Goal: Task Accomplishment & Management: Manage account settings

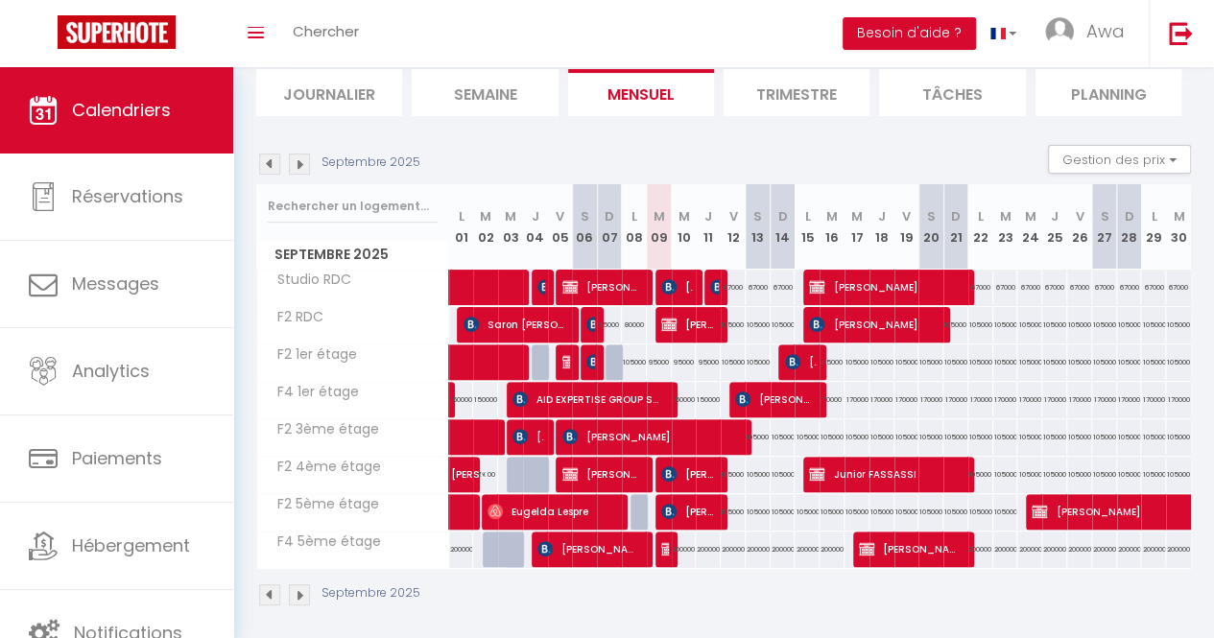
scroll to position [132, 0]
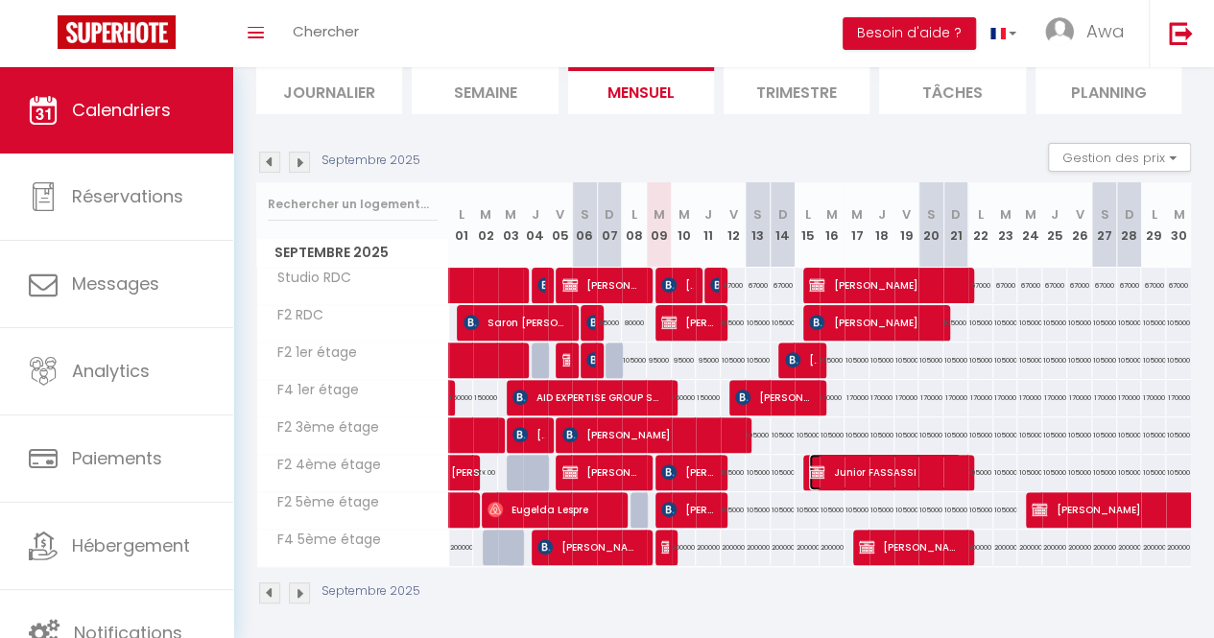
click at [915, 454] on span "Junior FASSASSI" at bounding box center [885, 472] width 152 height 36
select select "OK"
select select "KO"
select select "0"
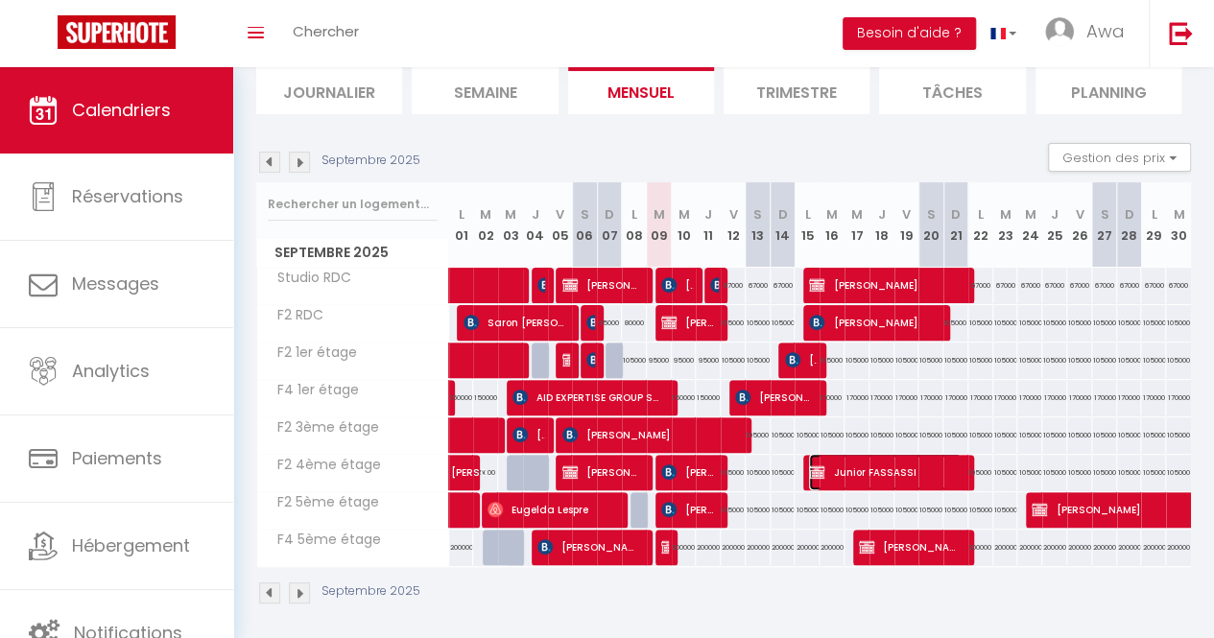
select select "1"
select select
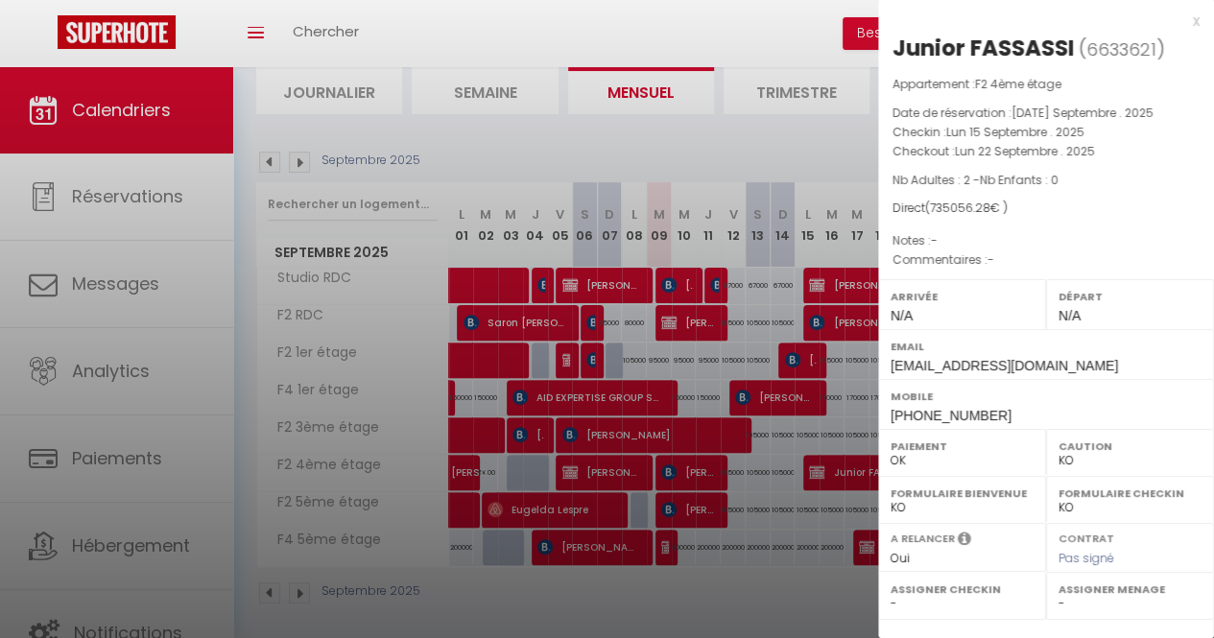
click at [681, 37] on div at bounding box center [607, 319] width 1214 height 638
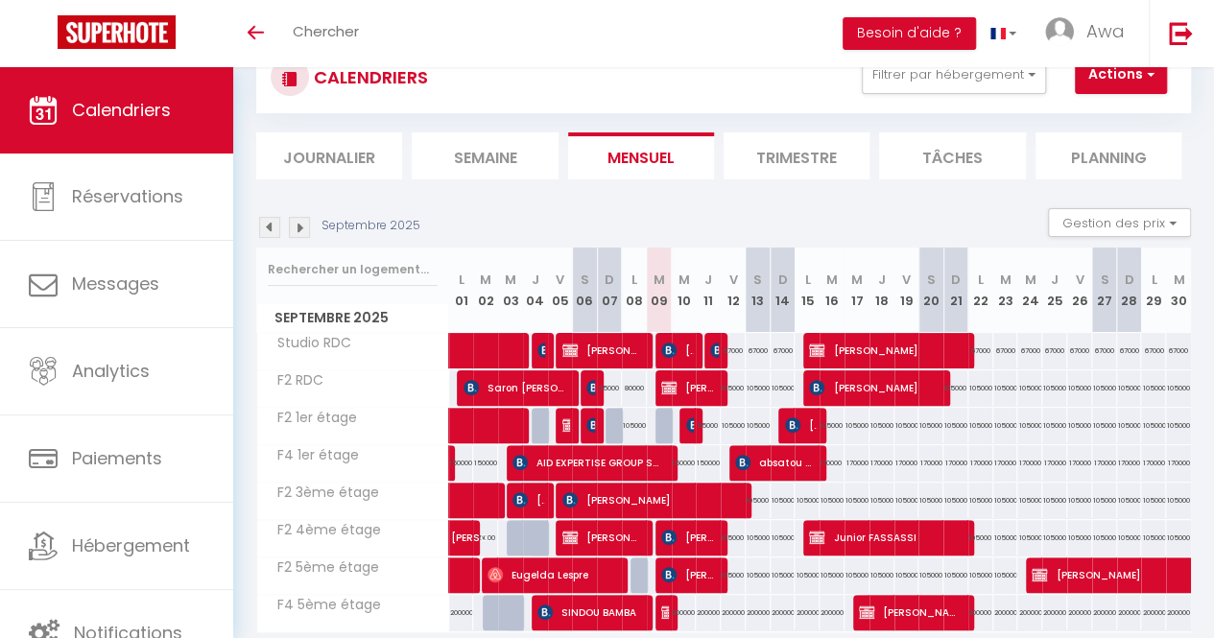
click at [696, 420] on div "95000" at bounding box center [708, 426] width 25 height 36
type input "95000"
type input "Jeu 11 Septembre 2025"
type input "Ven 12 Septembre 2025"
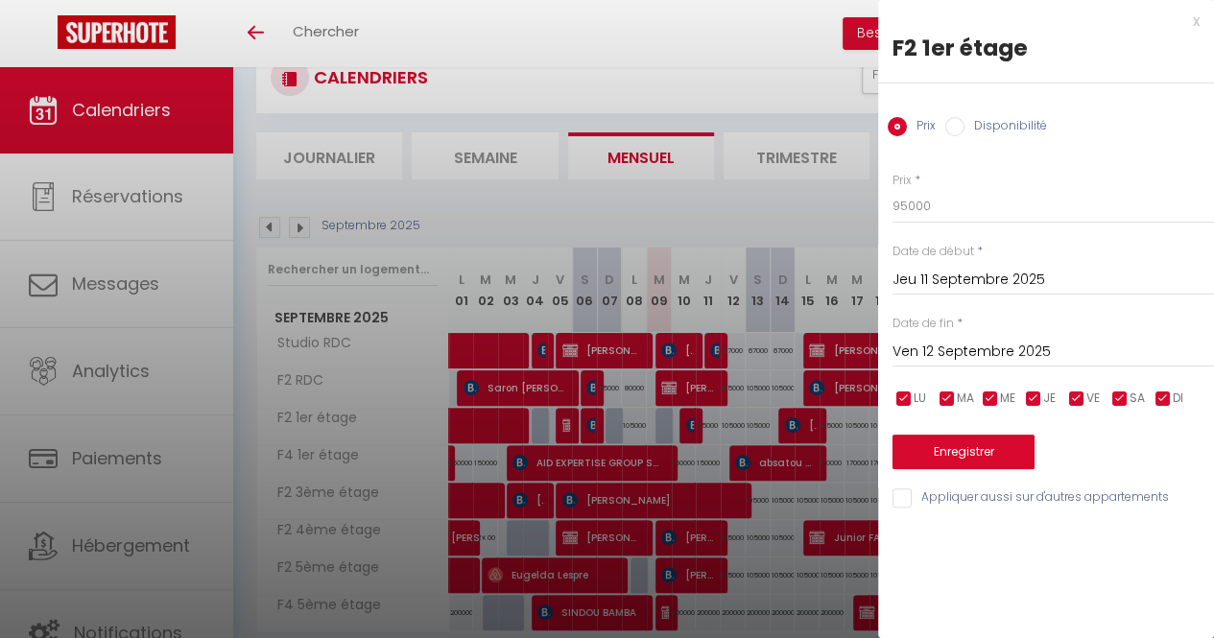
click at [678, 432] on div at bounding box center [607, 319] width 1214 height 638
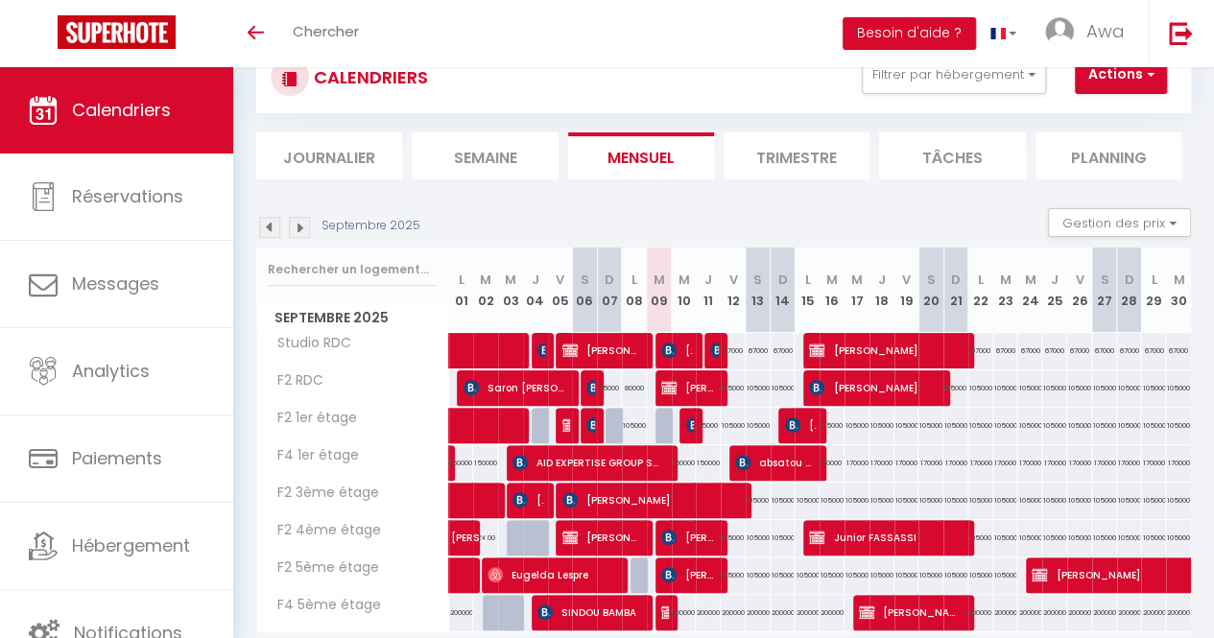
click at [695, 434] on div "95000" at bounding box center [708, 426] width 26 height 36
type input "95000"
type input "Jeu 11 Septembre 2025"
type input "Ven 12 Septembre 2025"
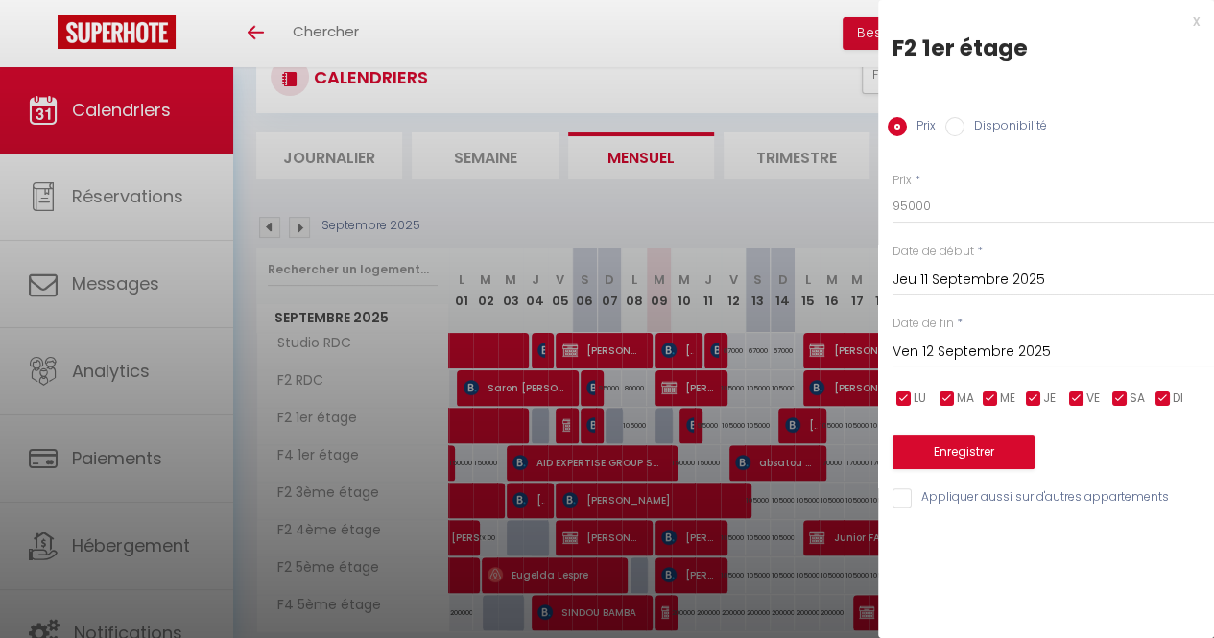
click at [693, 429] on div at bounding box center [607, 319] width 1214 height 638
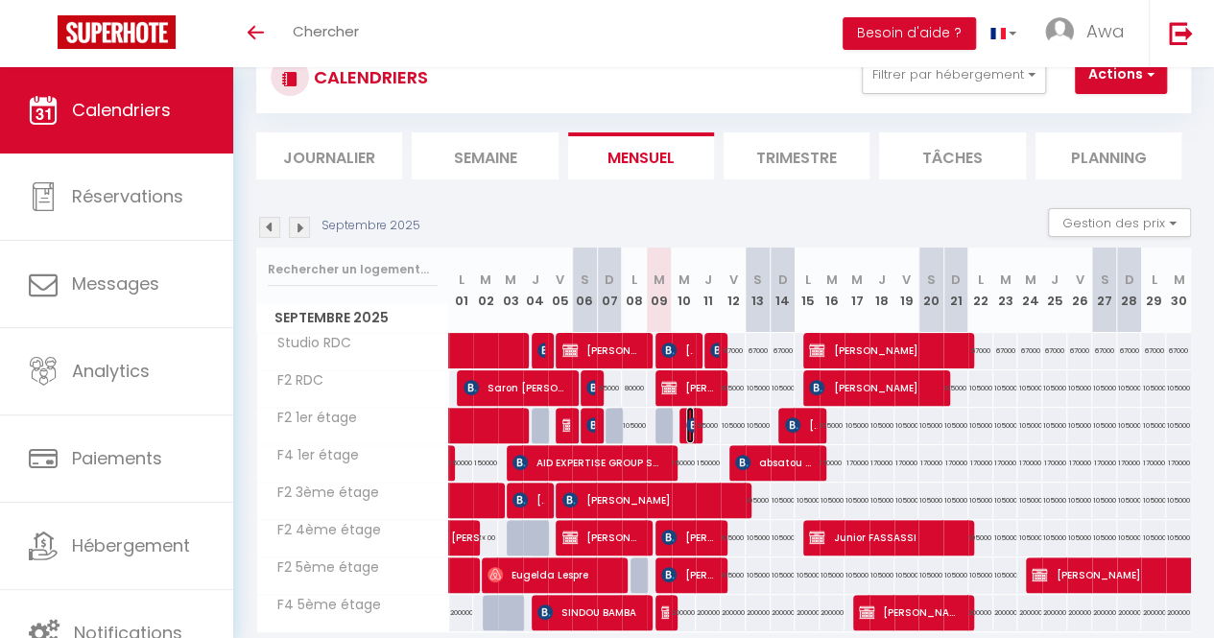
click at [686, 424] on img at bounding box center [693, 425] width 15 height 15
select select "KO"
select select "0"
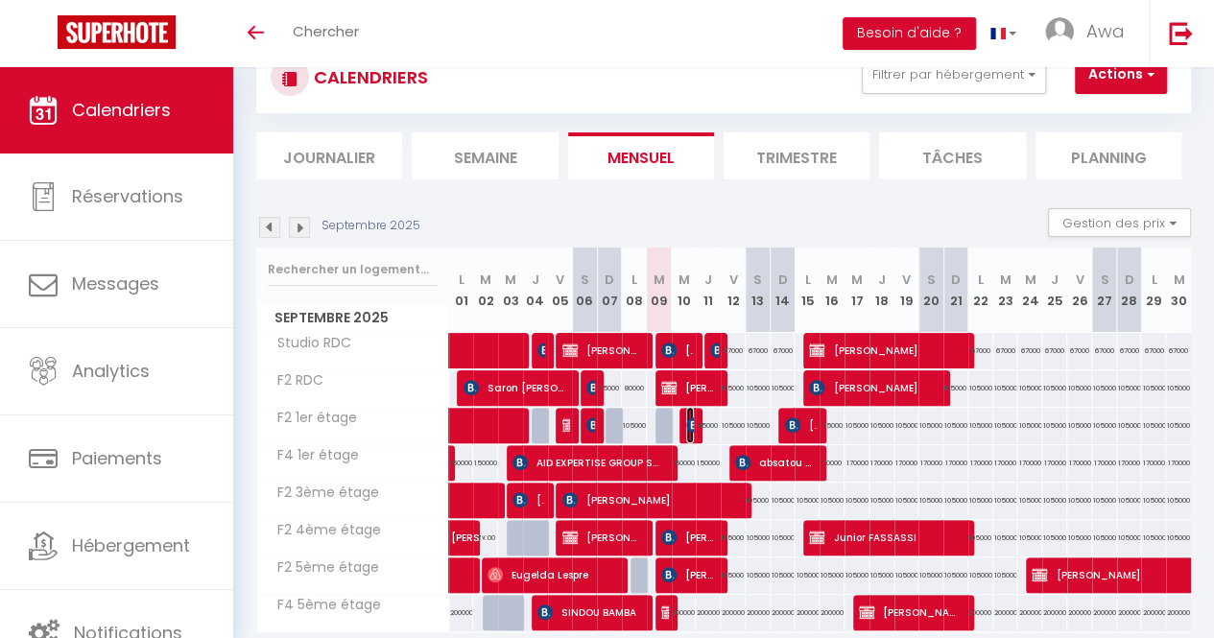
select select "1"
select select
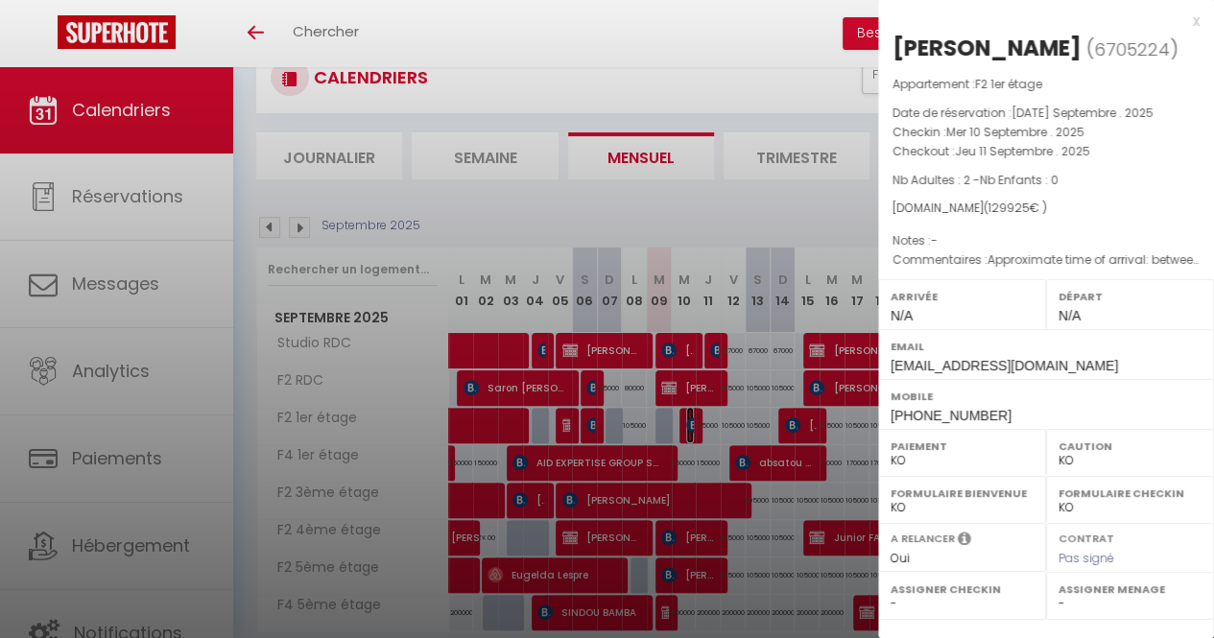
click at [562, 40] on div at bounding box center [607, 319] width 1214 height 638
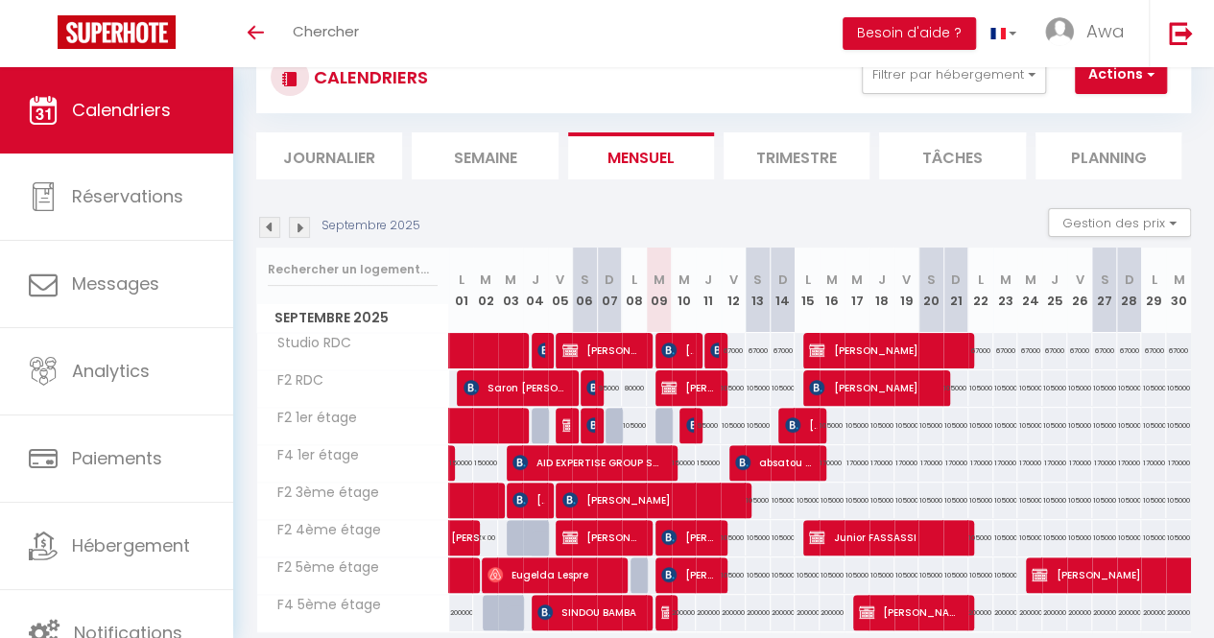
click at [656, 418] on div at bounding box center [668, 426] width 25 height 36
type input "95000"
type input "[DATE] Septembre 2025"
type input "Mer 10 Septembre 2025"
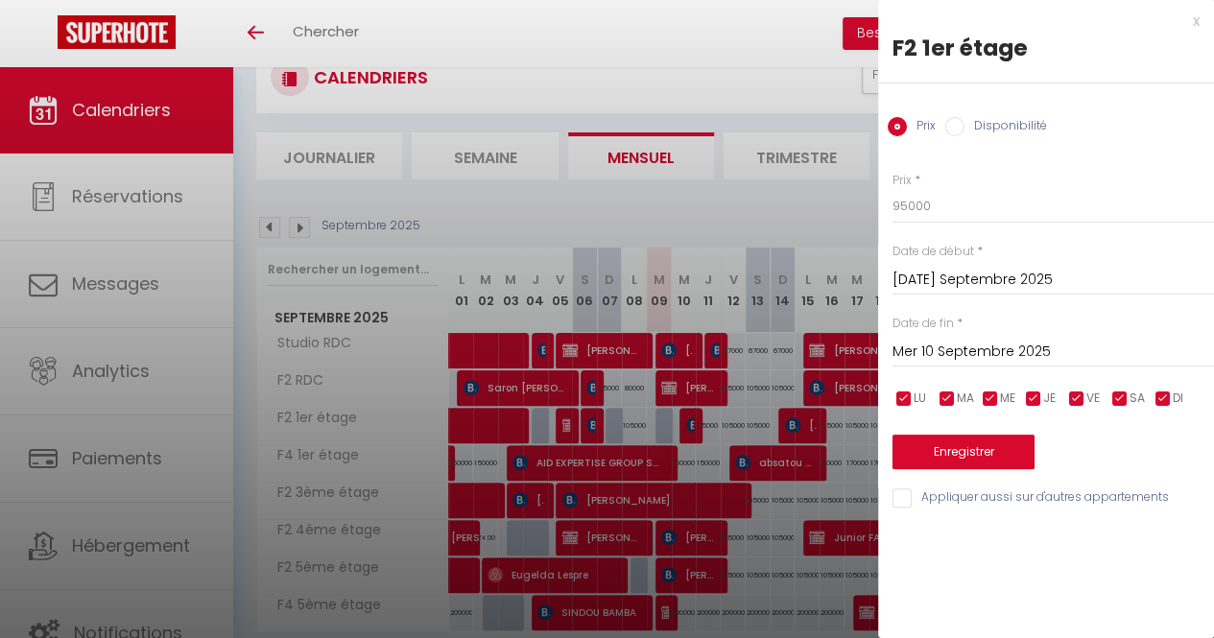
click at [666, 436] on div at bounding box center [607, 319] width 1214 height 638
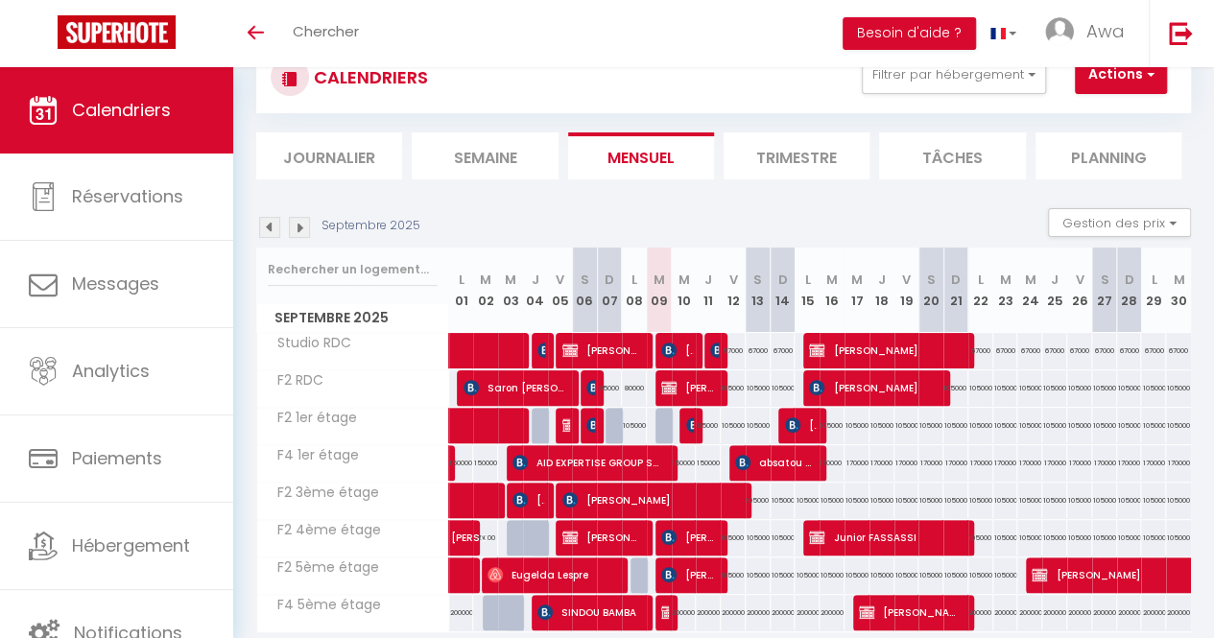
click at [671, 434] on div "95000" at bounding box center [684, 426] width 26 height 36
click at [656, 422] on div at bounding box center [668, 426] width 25 height 36
type input "95000"
type input "[DATE] Septembre 2025"
type input "Mer 10 Septembre 2025"
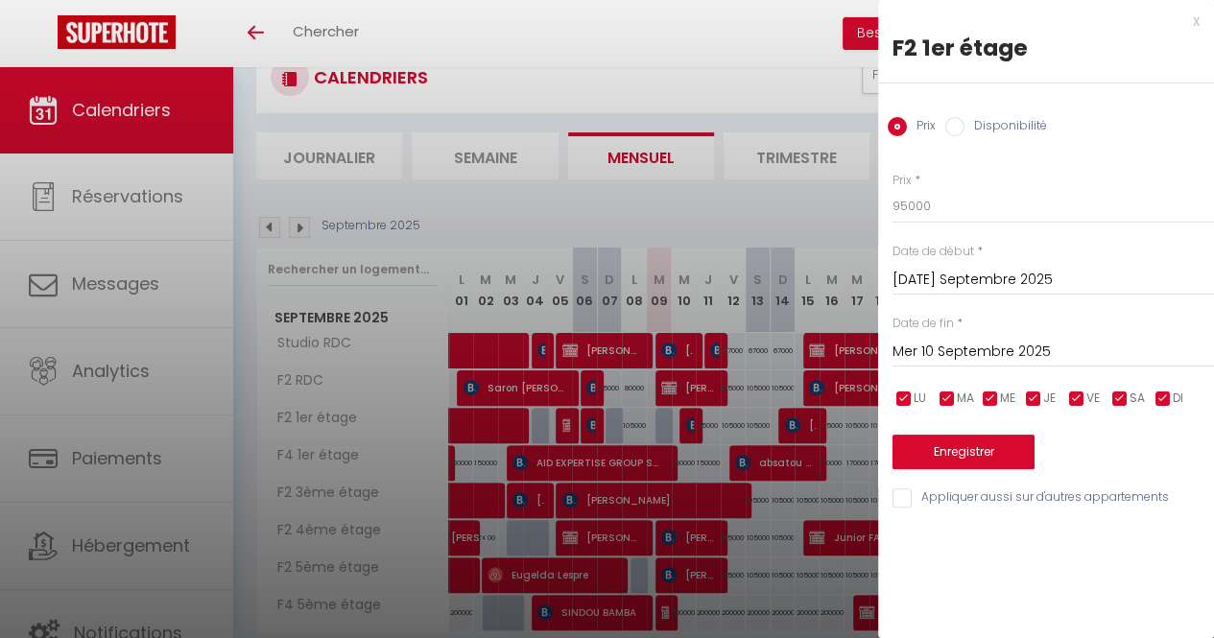
click at [969, 125] on label "Disponibilité" at bounding box center [1006, 127] width 83 height 21
click at [965, 125] on input "Disponibilité" at bounding box center [954, 126] width 19 height 19
radio input "true"
radio input "false"
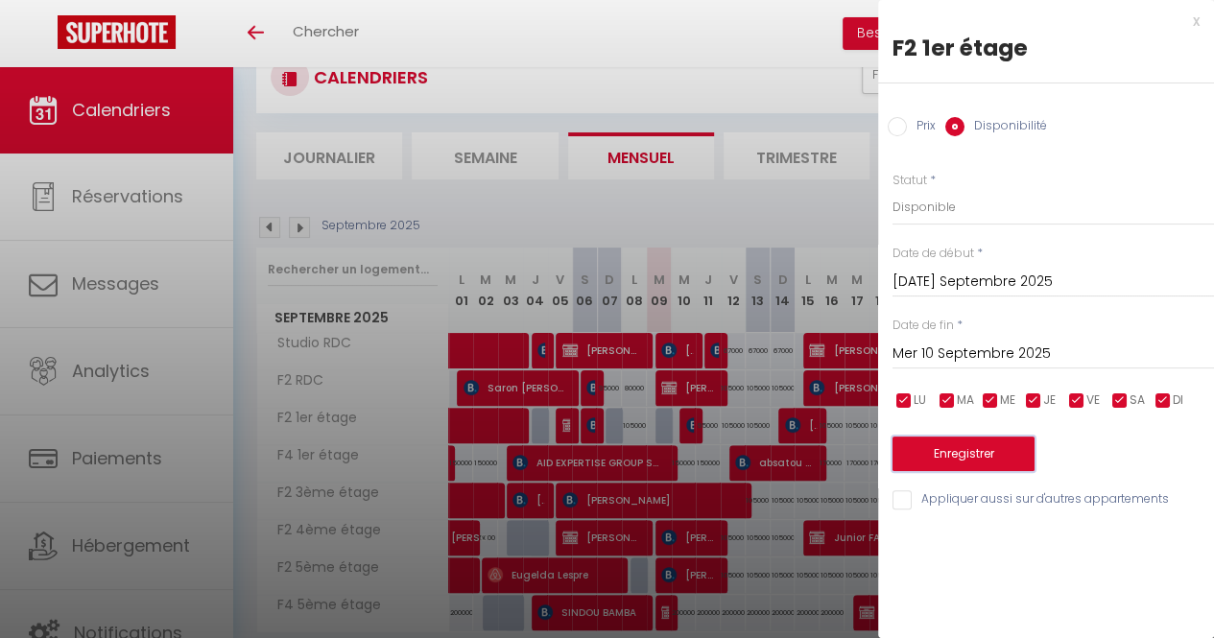
click at [944, 457] on button "Enregistrer" at bounding box center [964, 454] width 142 height 35
